Goal: Find specific page/section: Find specific page/section

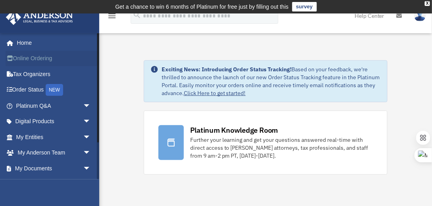
click at [40, 58] on link "Online Ordering" at bounding box center [54, 59] width 97 height 16
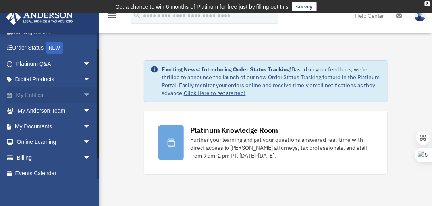
scroll to position [45, 0]
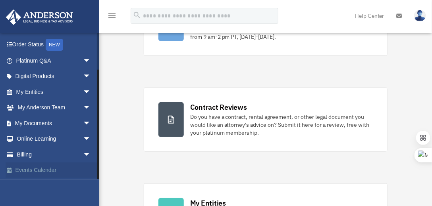
scroll to position [119, 0]
click at [56, 167] on link "Events Calendar" at bounding box center [54, 171] width 97 height 16
click at [46, 171] on link "Events Calendar" at bounding box center [54, 171] width 97 height 16
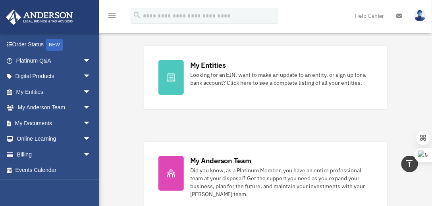
scroll to position [324, 0]
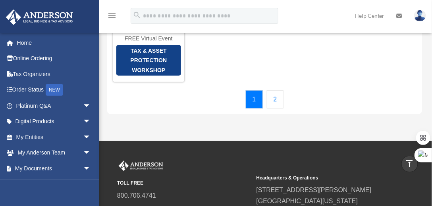
scroll to position [204, 0]
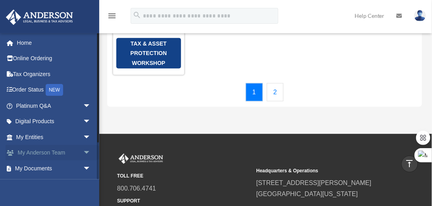
click at [64, 153] on link "My Anderson Team arrow_drop_down" at bounding box center [54, 153] width 97 height 16
click at [85, 137] on span "arrow_drop_down" at bounding box center [91, 137] width 16 height 16
